Goal: Task Accomplishment & Management: Use online tool/utility

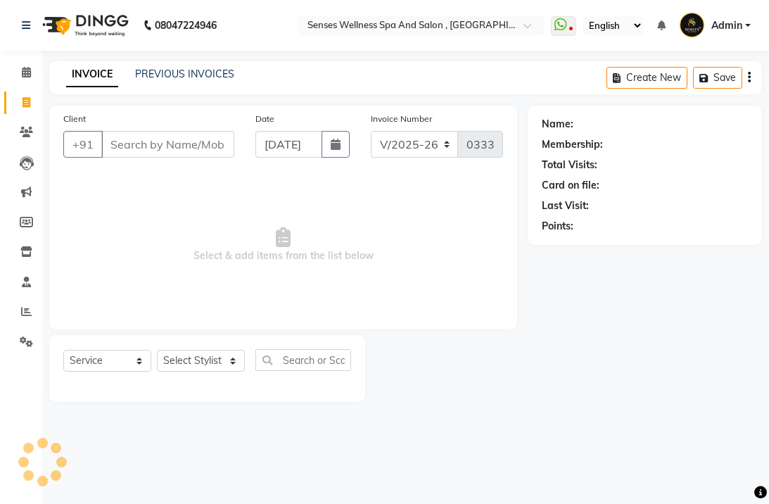
select select "6485"
select select "service"
click at [130, 152] on input "Client" at bounding box center [167, 144] width 133 height 27
click at [173, 143] on input "Client" at bounding box center [167, 144] width 133 height 27
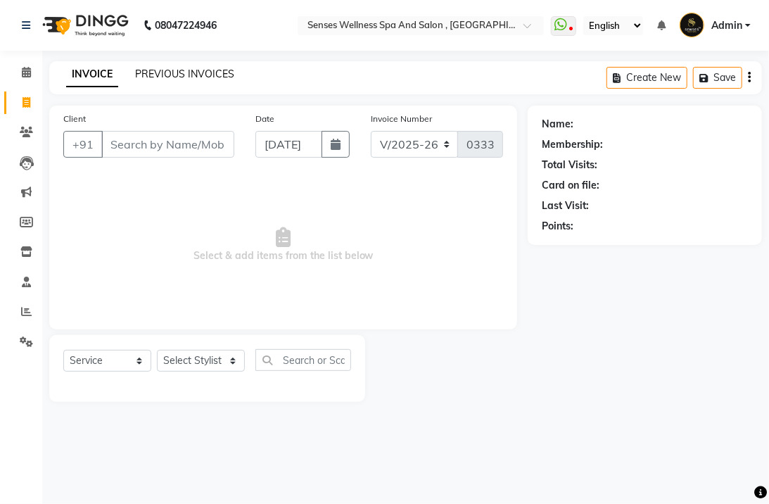
click at [183, 75] on link "PREVIOUS INVOICES" at bounding box center [184, 74] width 99 height 13
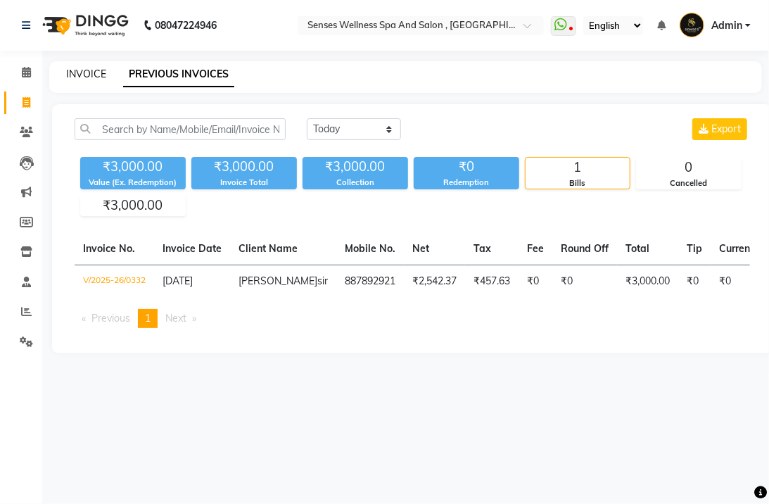
click at [73, 77] on link "INVOICE" at bounding box center [86, 74] width 40 height 13
select select "service"
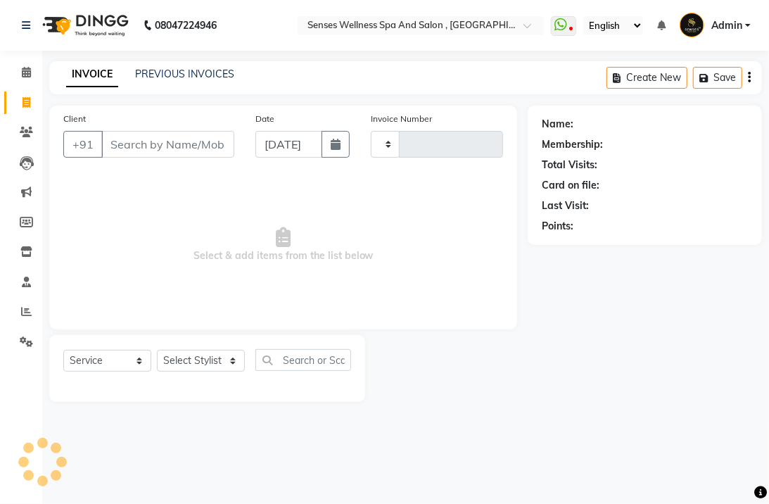
type input "0333"
select select "6485"
click at [134, 156] on input "Client" at bounding box center [167, 144] width 133 height 27
click at [187, 69] on link "PREVIOUS INVOICES" at bounding box center [184, 74] width 99 height 13
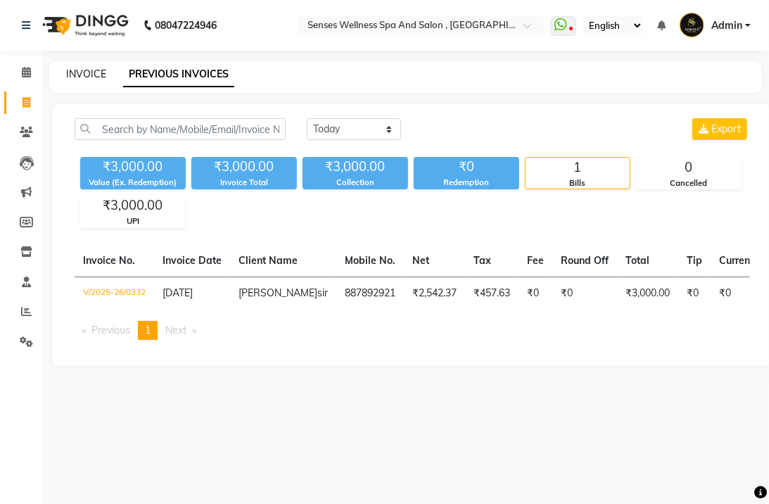
click at [92, 73] on link "INVOICE" at bounding box center [86, 74] width 40 height 13
select select "service"
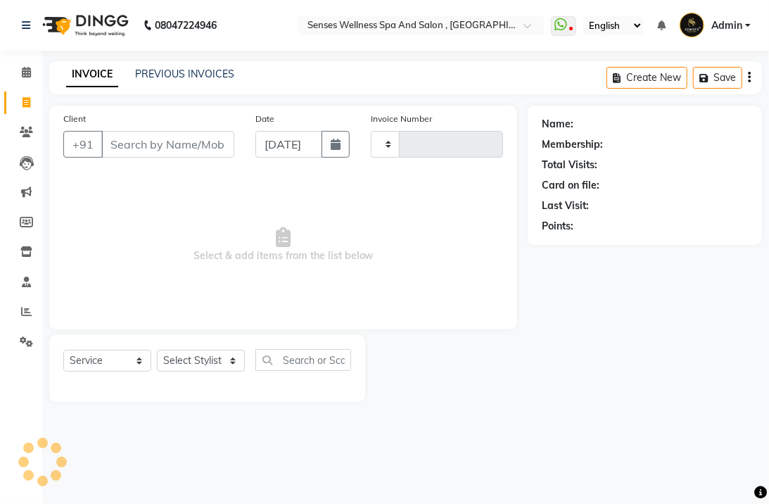
type input "0333"
select select "6485"
click at [129, 137] on input "Client" at bounding box center [167, 144] width 133 height 27
click at [99, 127] on div "Client +91" at bounding box center [149, 140] width 192 height 58
